Goal: Find specific fact: Find specific fact

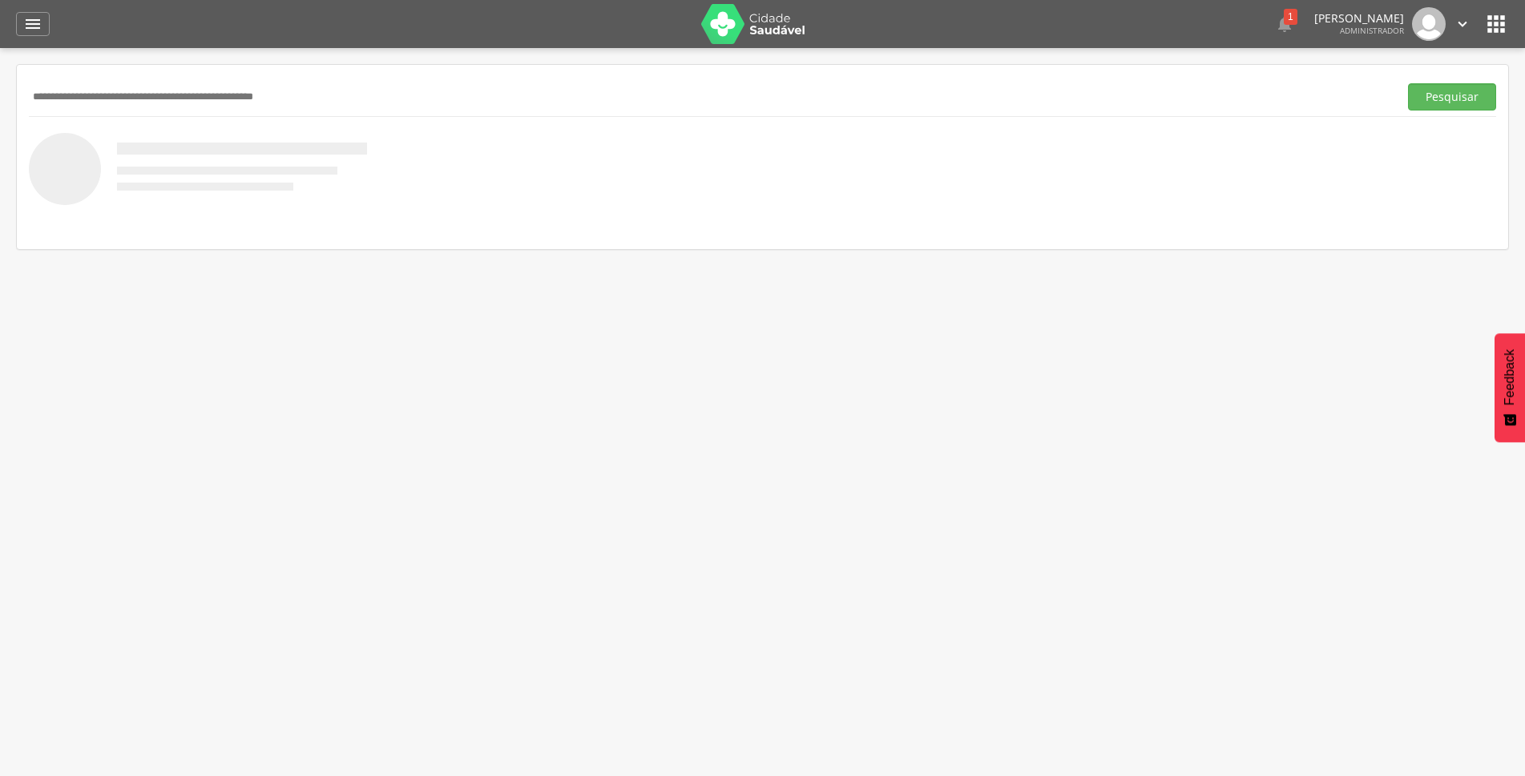
click at [110, 95] on input "text" at bounding box center [710, 96] width 1363 height 27
type input "*******"
click at [1441, 108] on button "Pesquisar" at bounding box center [1452, 96] width 88 height 27
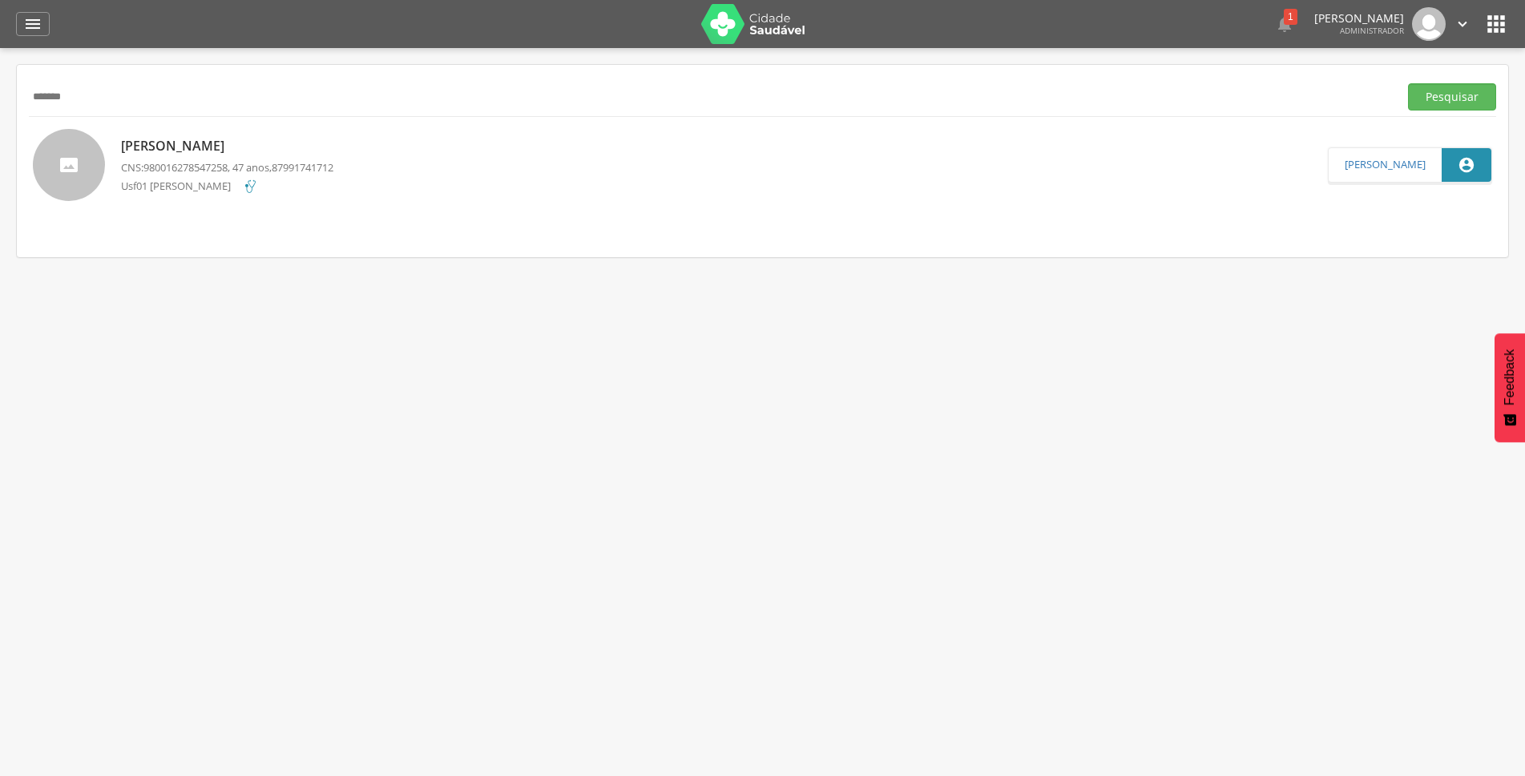
click at [202, 153] on p "[PERSON_NAME]" at bounding box center [227, 146] width 212 height 18
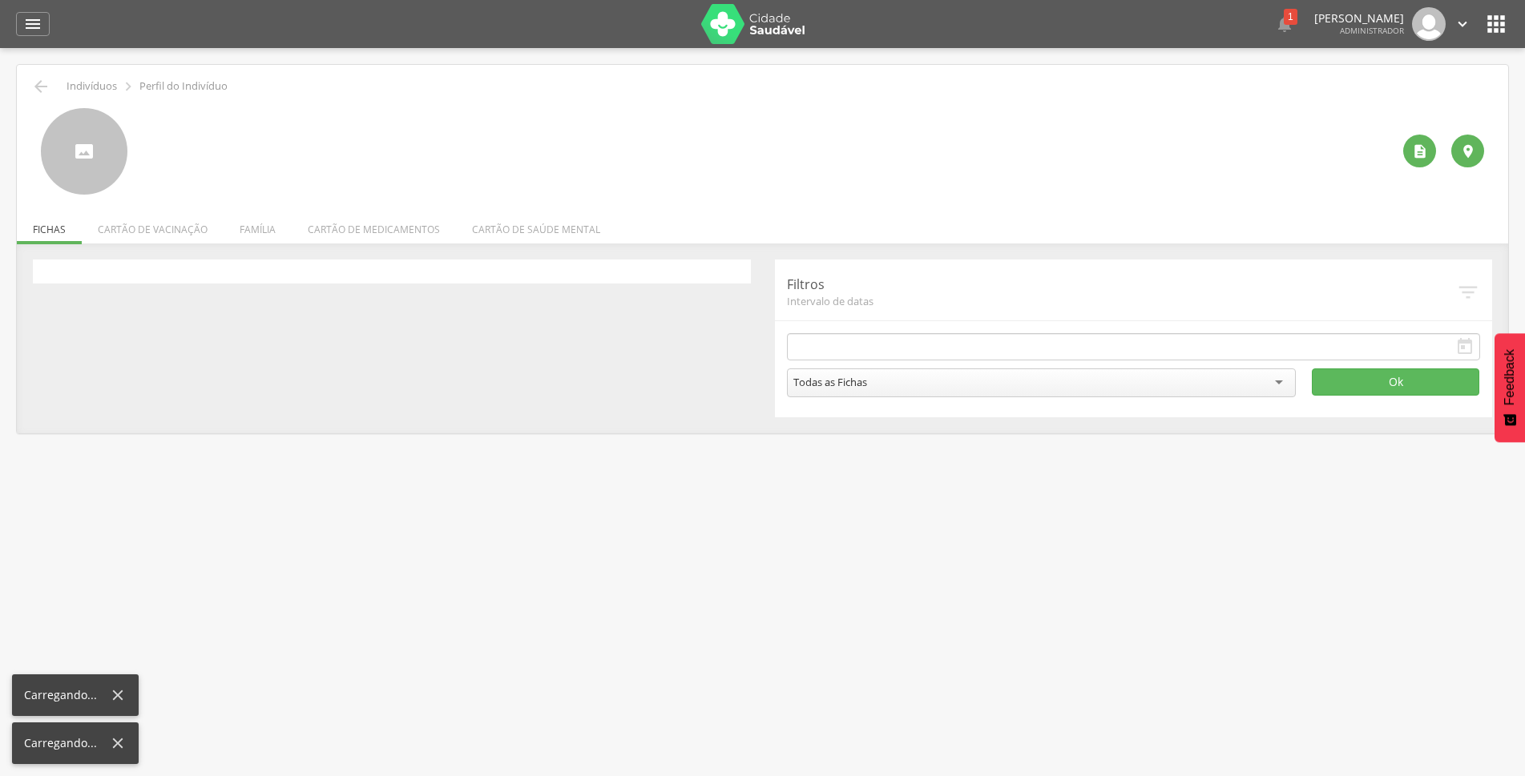
type input "**********"
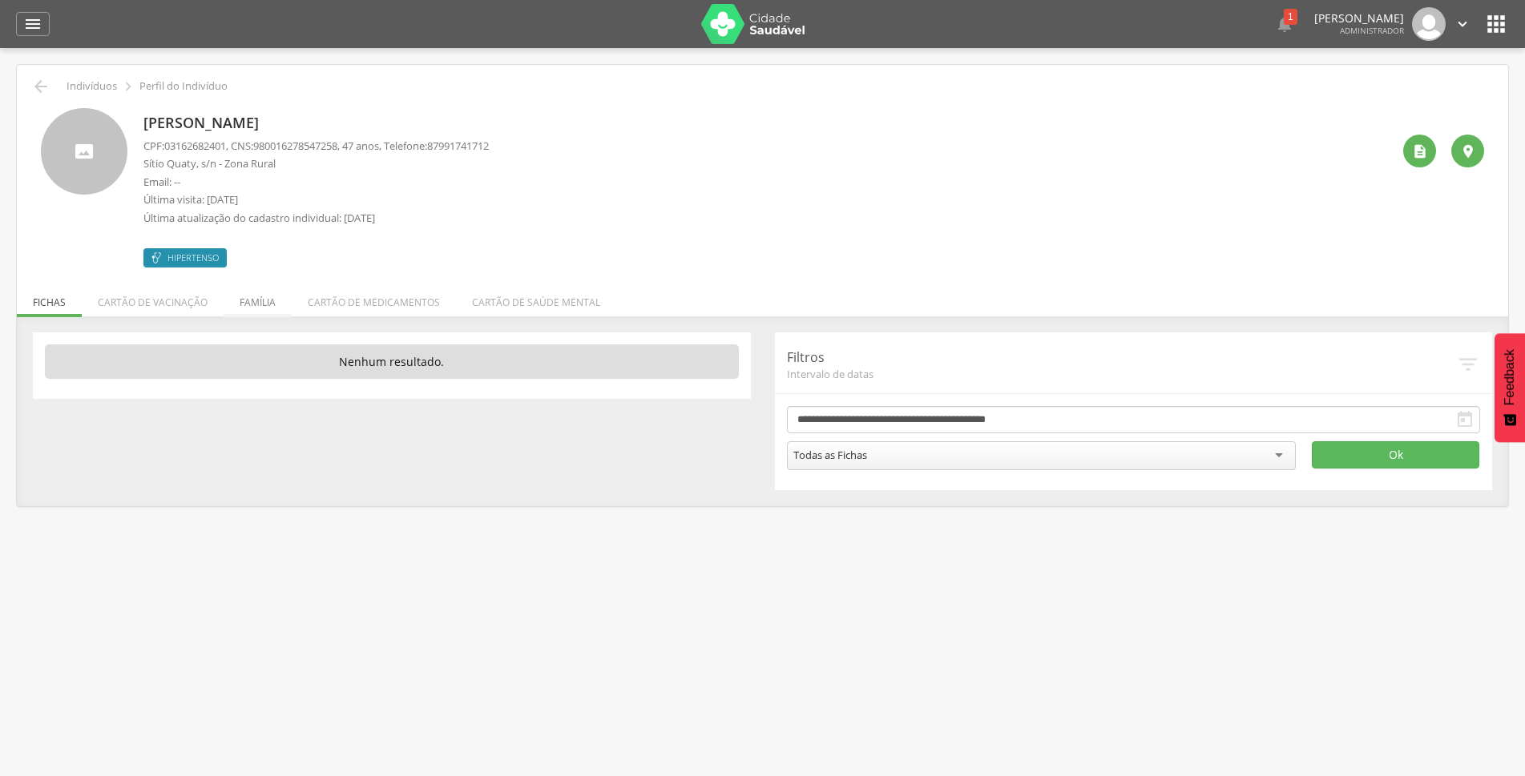
click at [256, 307] on li "Família" at bounding box center [258, 299] width 68 height 38
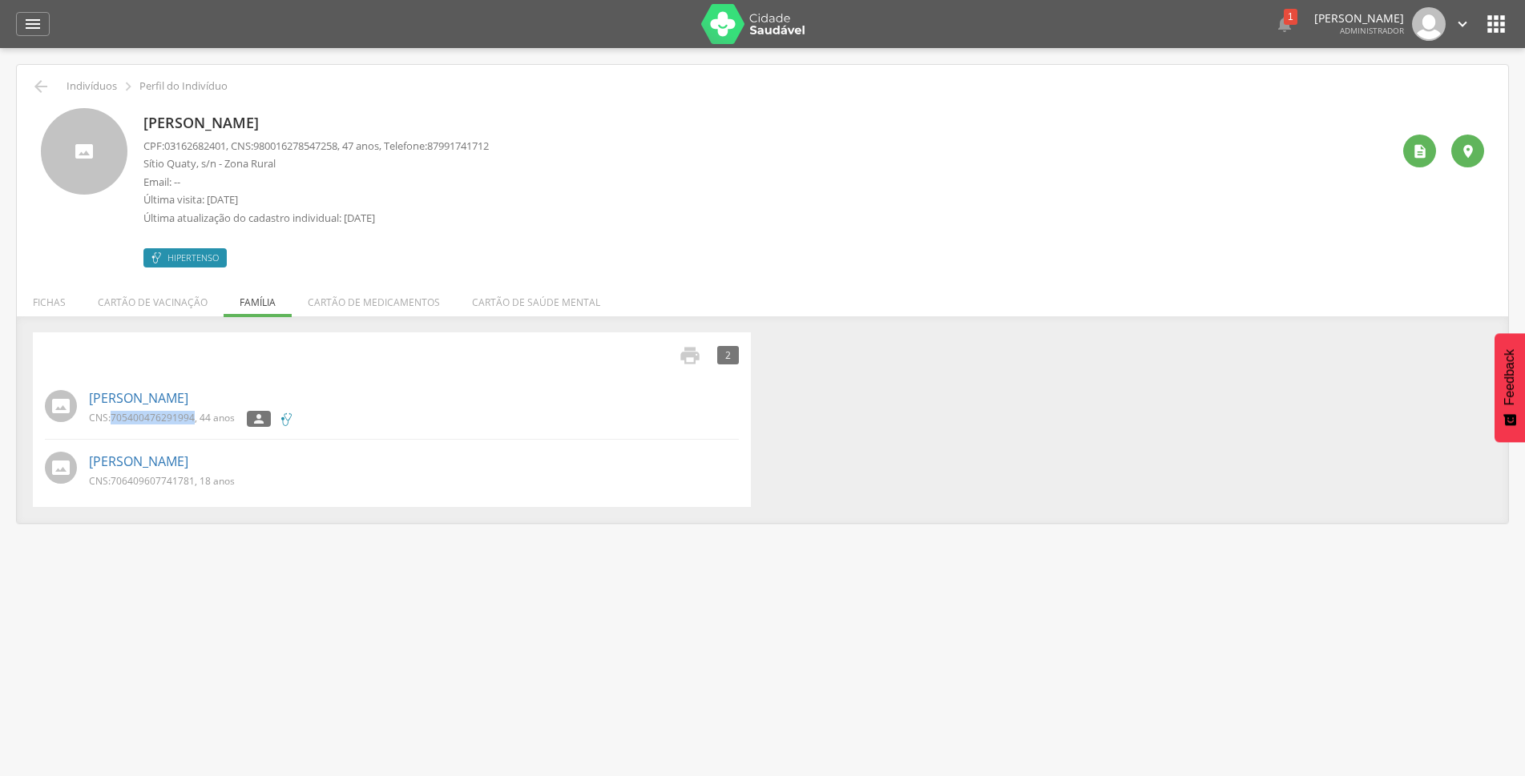
drag, startPoint x: 113, startPoint y: 421, endPoint x: 194, endPoint y: 422, distance: 80.9
click at [194, 422] on span "705400476291994" at bounding box center [153, 418] width 84 height 14
copy span "705400476291994"
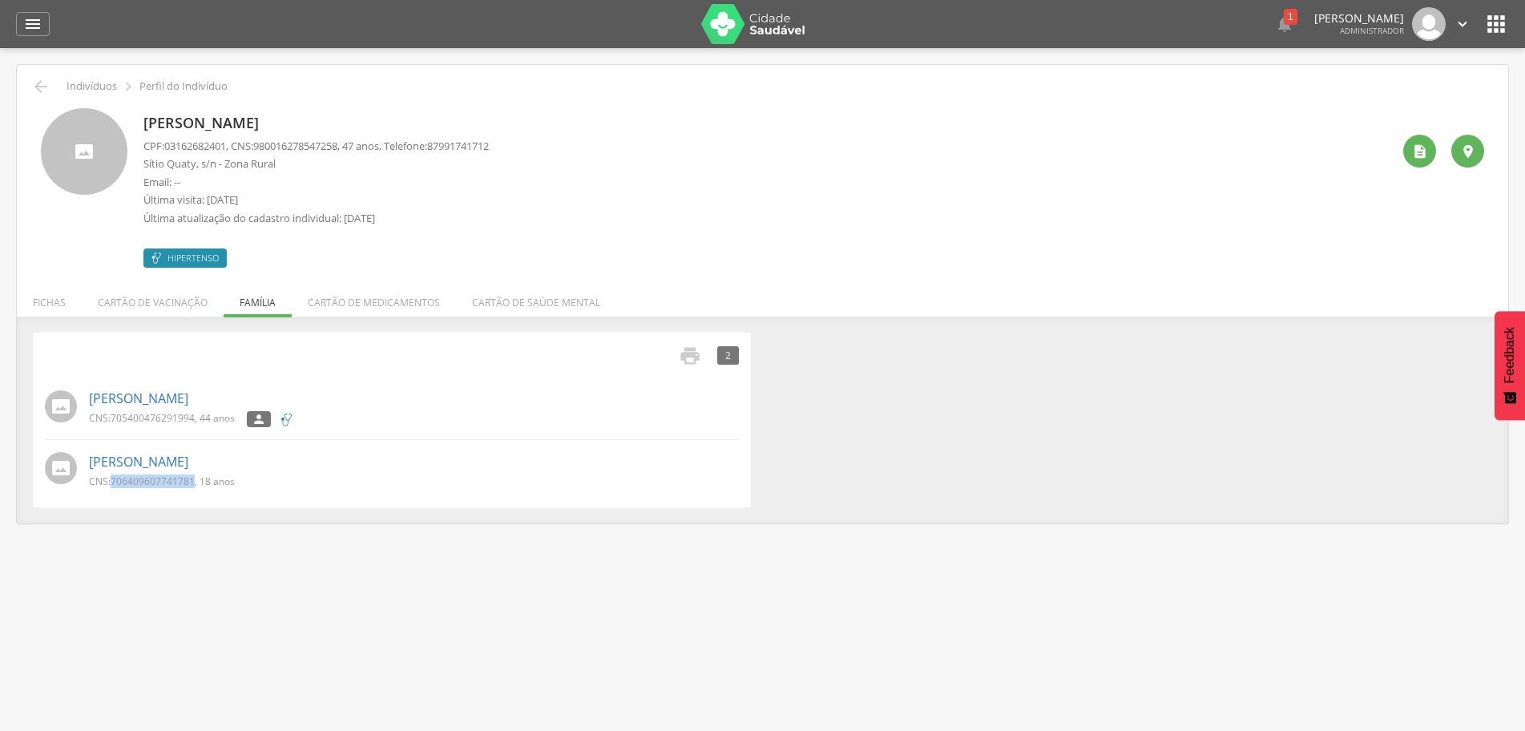
drag, startPoint x: 115, startPoint y: 482, endPoint x: 193, endPoint y: 482, distance: 78.5
click at [193, 482] on span "706409607741781" at bounding box center [153, 481] width 84 height 14
copy span "706409607741781"
drag, startPoint x: 264, startPoint y: 146, endPoint x: 351, endPoint y: 152, distance: 87.6
click at [337, 152] on span "980016278547258" at bounding box center [295, 146] width 84 height 14
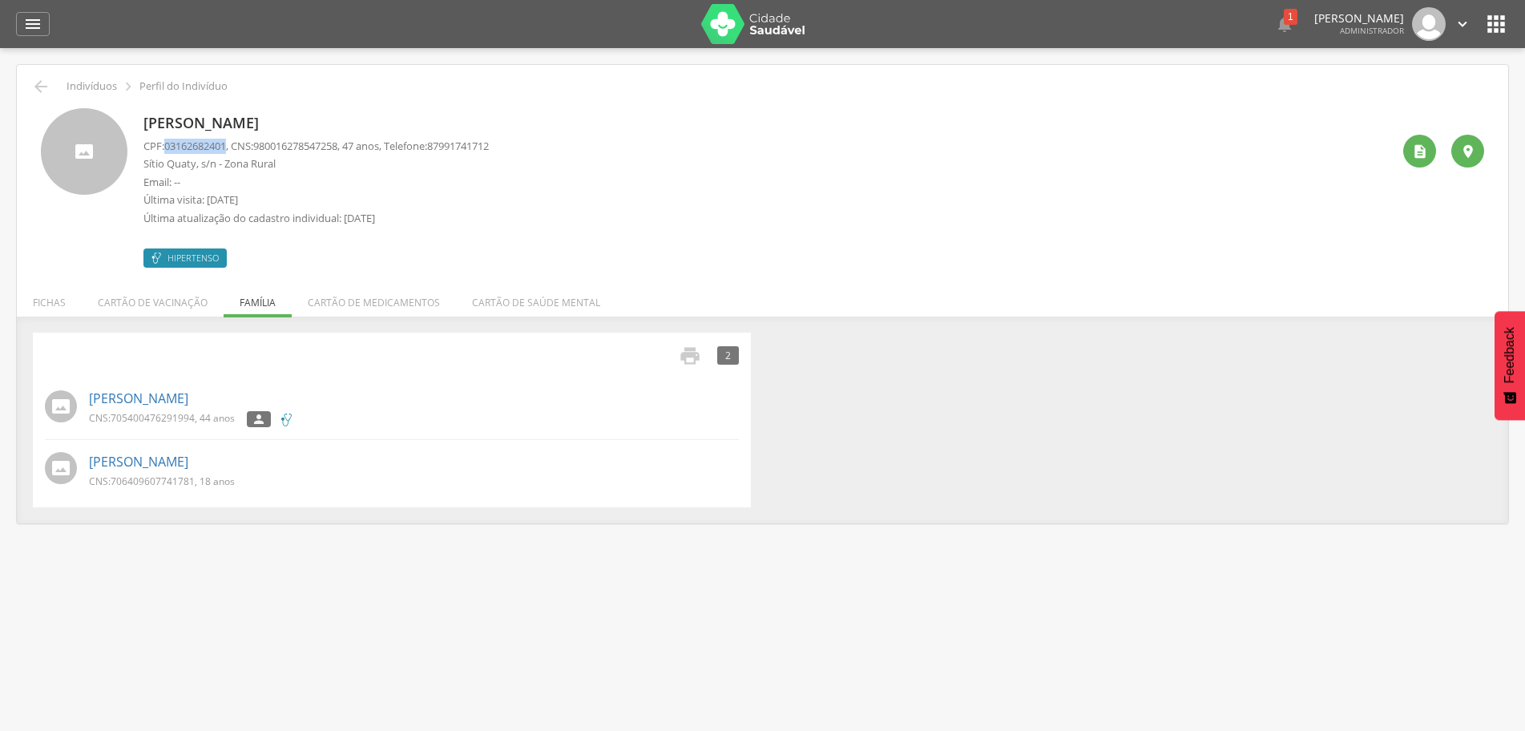
drag, startPoint x: 166, startPoint y: 144, endPoint x: 233, endPoint y: 147, distance: 67.4
click at [233, 147] on p "CPF: 03162682401 , CNS: [PHONE_NUMBER] , 47 anos, Telefone: [PHONE_NUMBER]" at bounding box center [315, 146] width 345 height 15
copy span "03162682401"
drag, startPoint x: 113, startPoint y: 482, endPoint x: 194, endPoint y: 490, distance: 81.3
click at [194, 490] on div "CNS: 706409607741781 , 18 anos" at bounding box center [168, 482] width 158 height 17
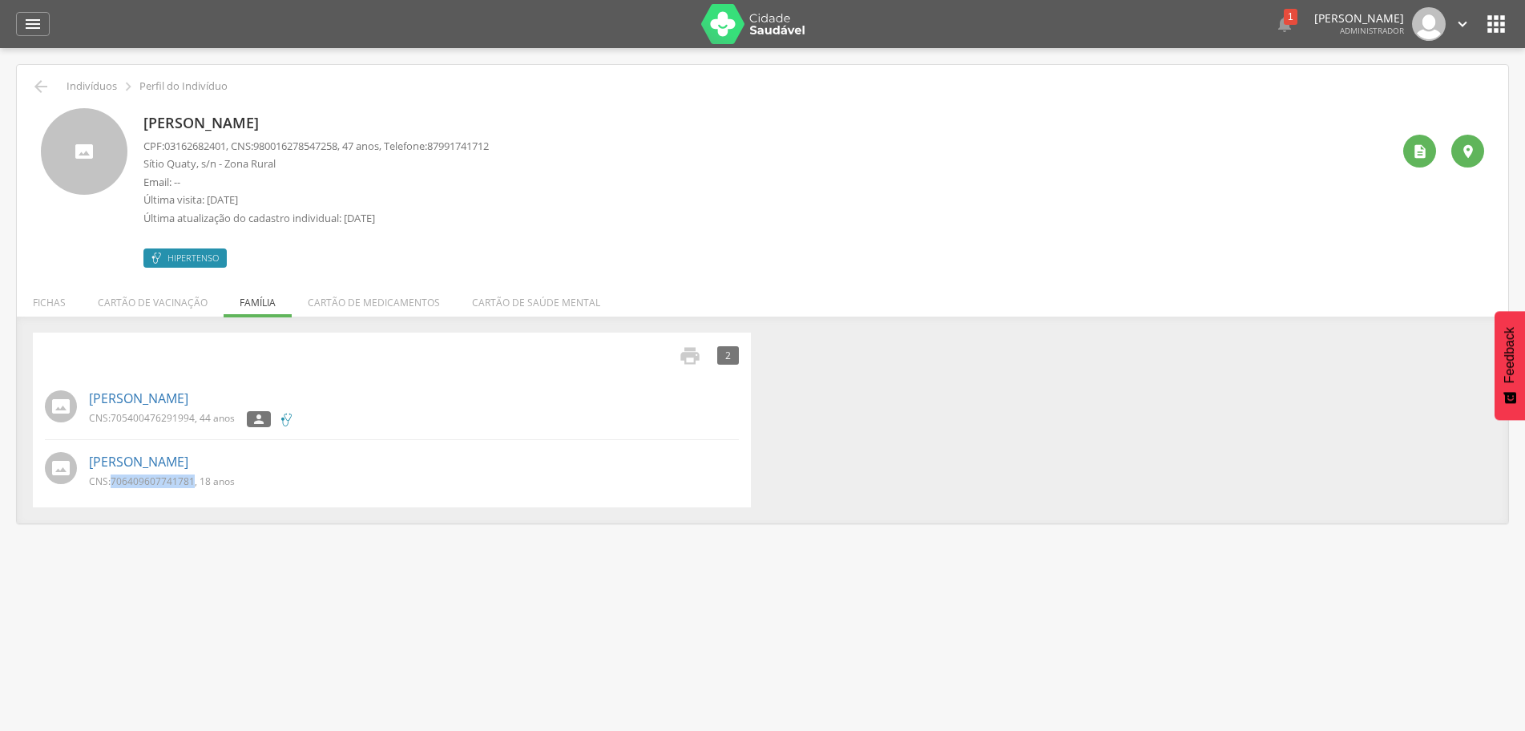
copy span "706409607741781"
